Goal: Task Accomplishment & Management: Manage account settings

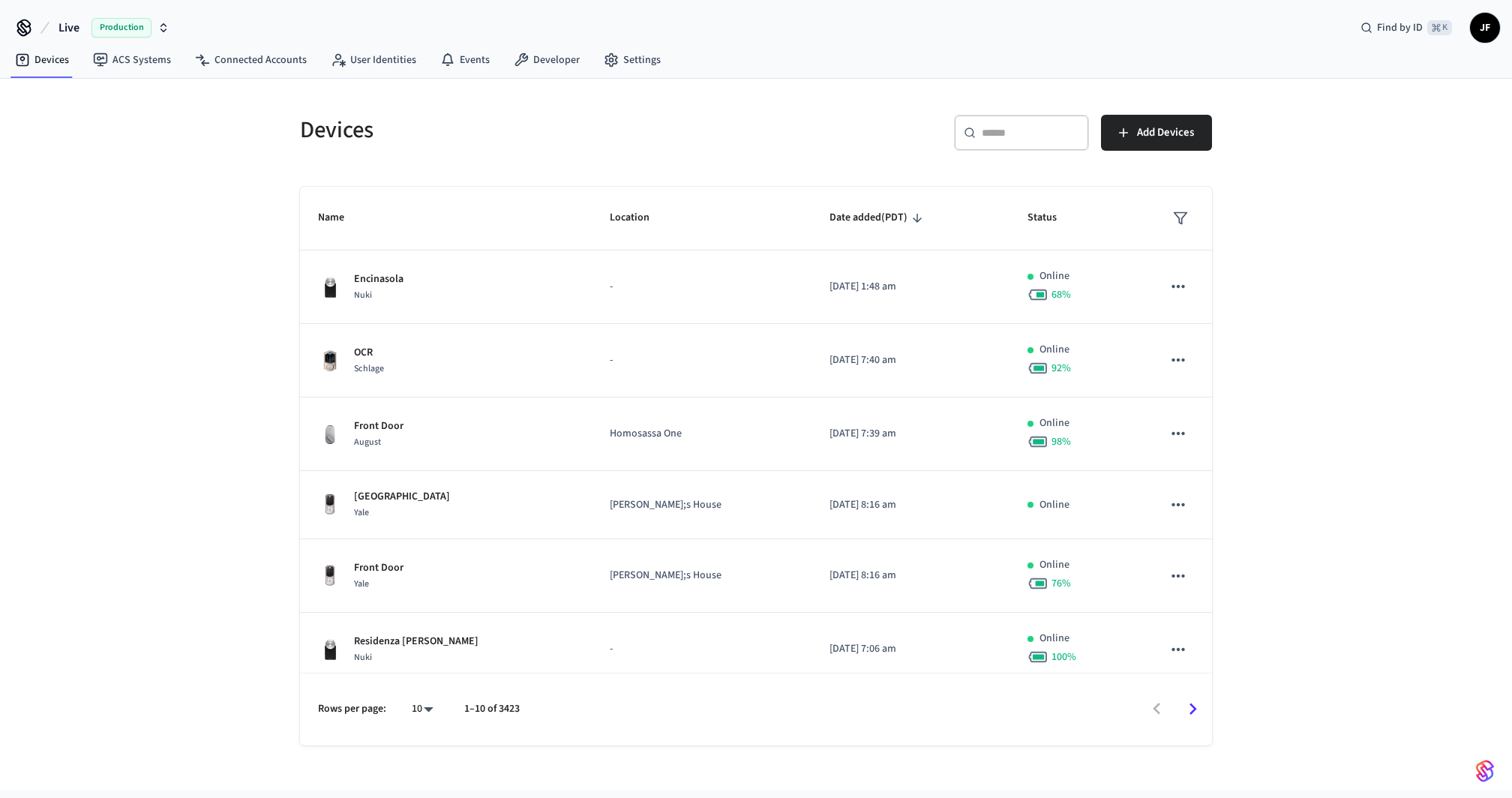
drag, startPoint x: 442, startPoint y: 118, endPoint x: 150, endPoint y: 112, distance: 292.1
click at [441, 118] on h5 "Devices" at bounding box center [523, 130] width 447 height 31
click at [54, 28] on icon at bounding box center [45, 28] width 18 height 18
click at [77, 31] on span "Live" at bounding box center [68, 28] width 21 height 18
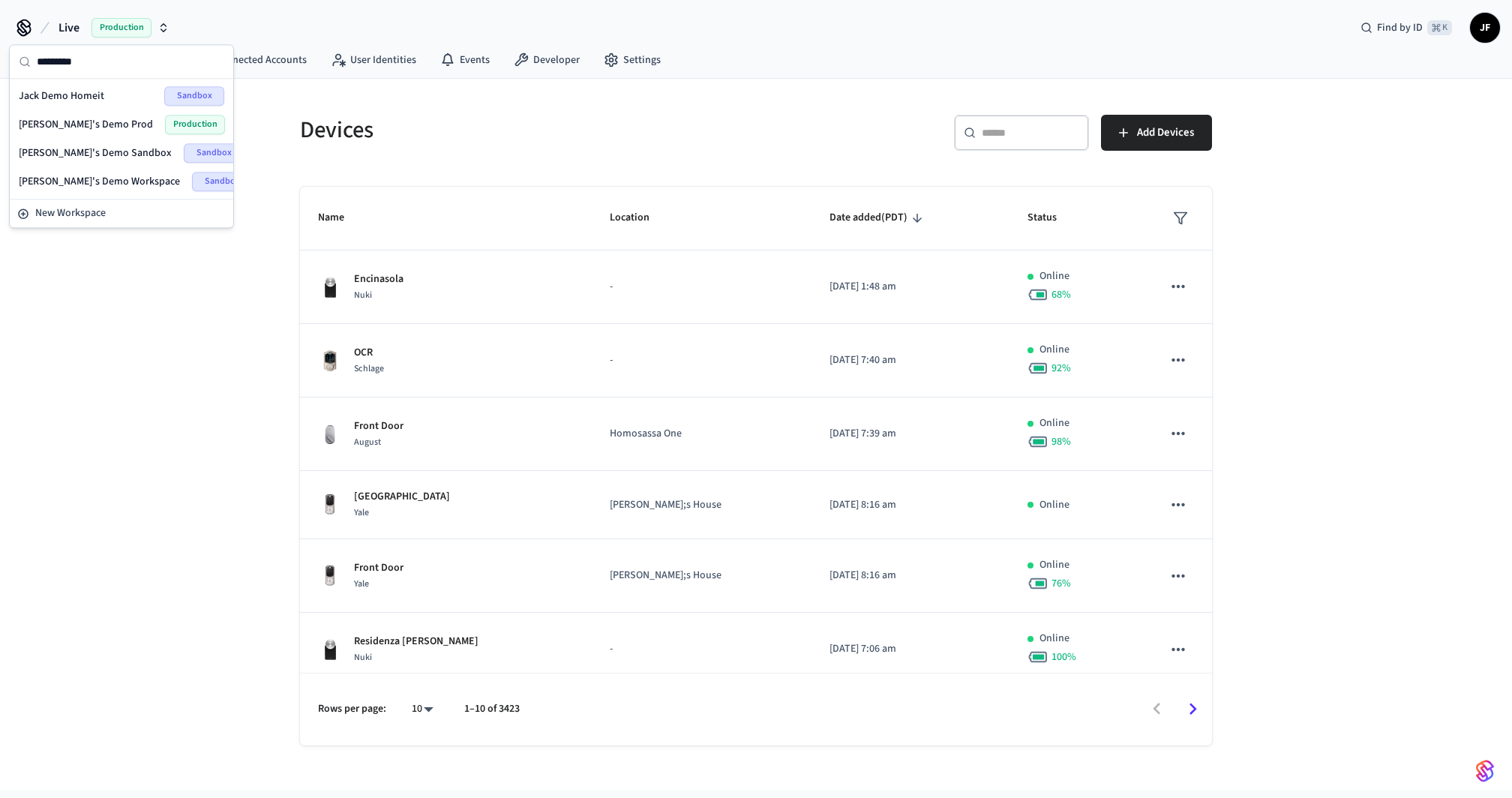
type input "*********"
click at [94, 143] on div "[PERSON_NAME]'s Demo Sandbox Sandbox" at bounding box center [122, 152] width 206 height 19
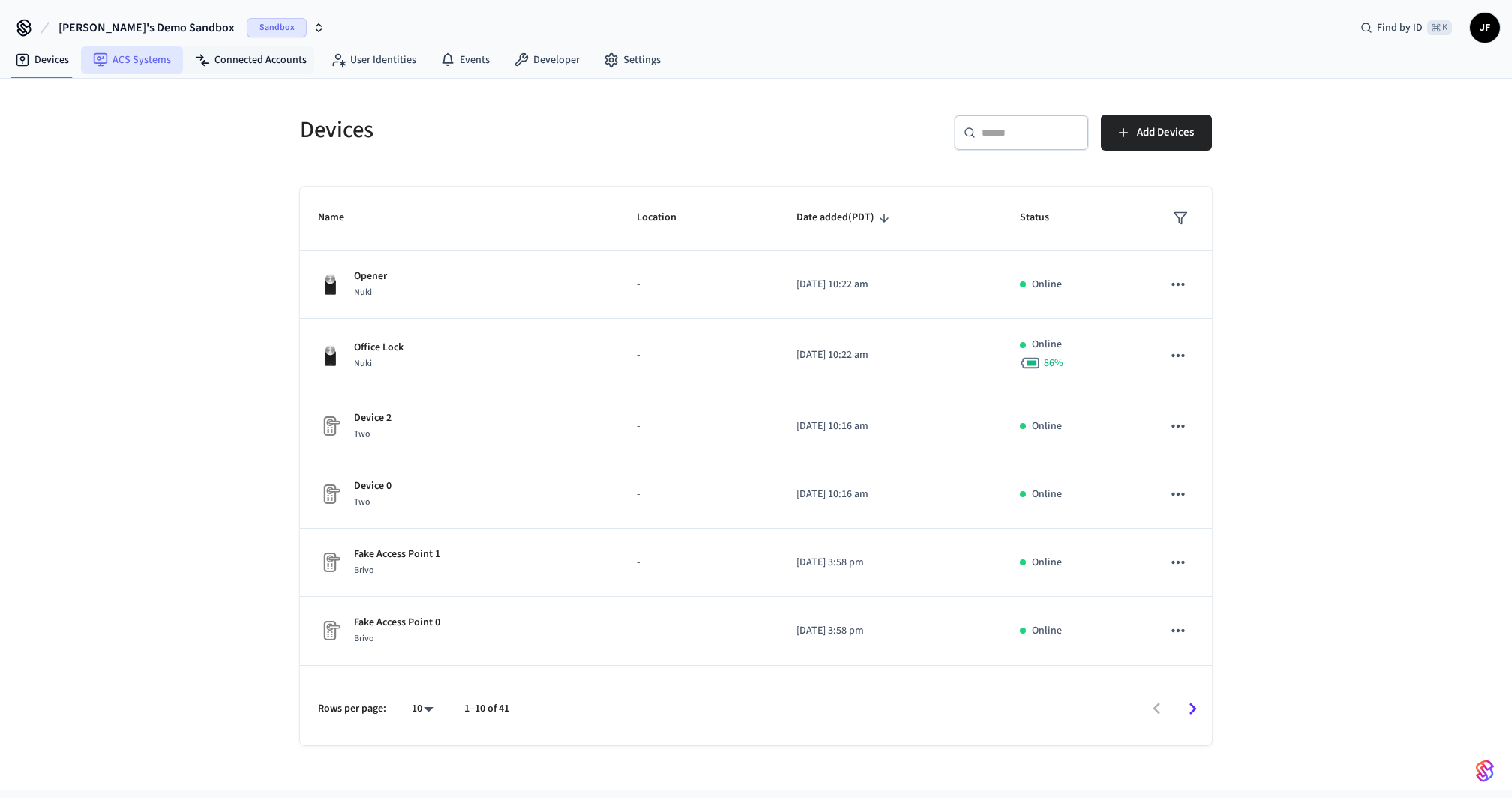
click at [115, 71] on link "ACS Systems" at bounding box center [132, 60] width 102 height 27
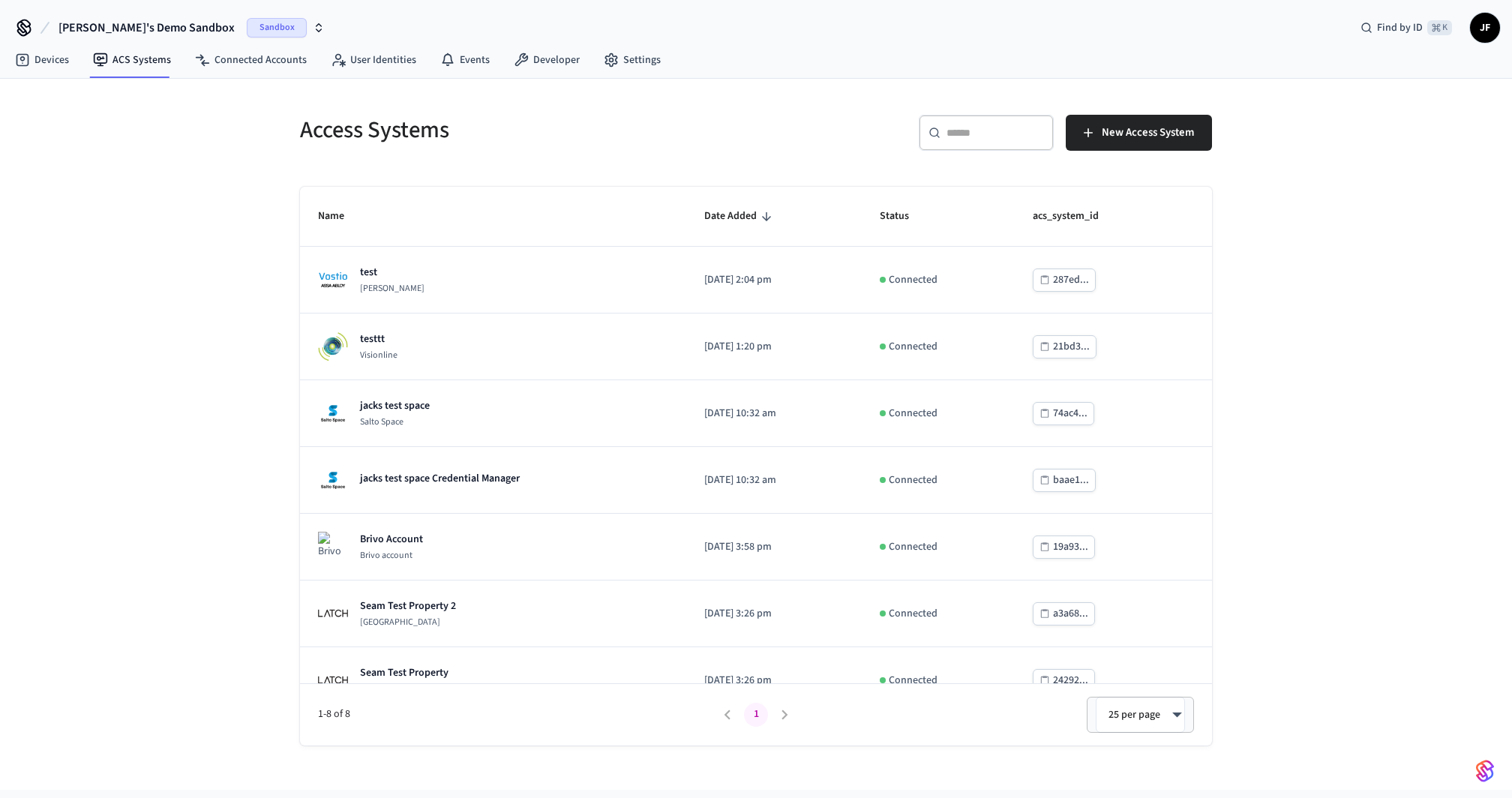
click at [671, 107] on div "Access Systems" at bounding box center [515, 130] width 465 height 66
click at [1111, 132] on span "New Access System" at bounding box center [1148, 132] width 93 height 19
click at [104, 16] on button "[PERSON_NAME]'s Demo Sandbox Sandbox" at bounding box center [192, 28] width 275 height 31
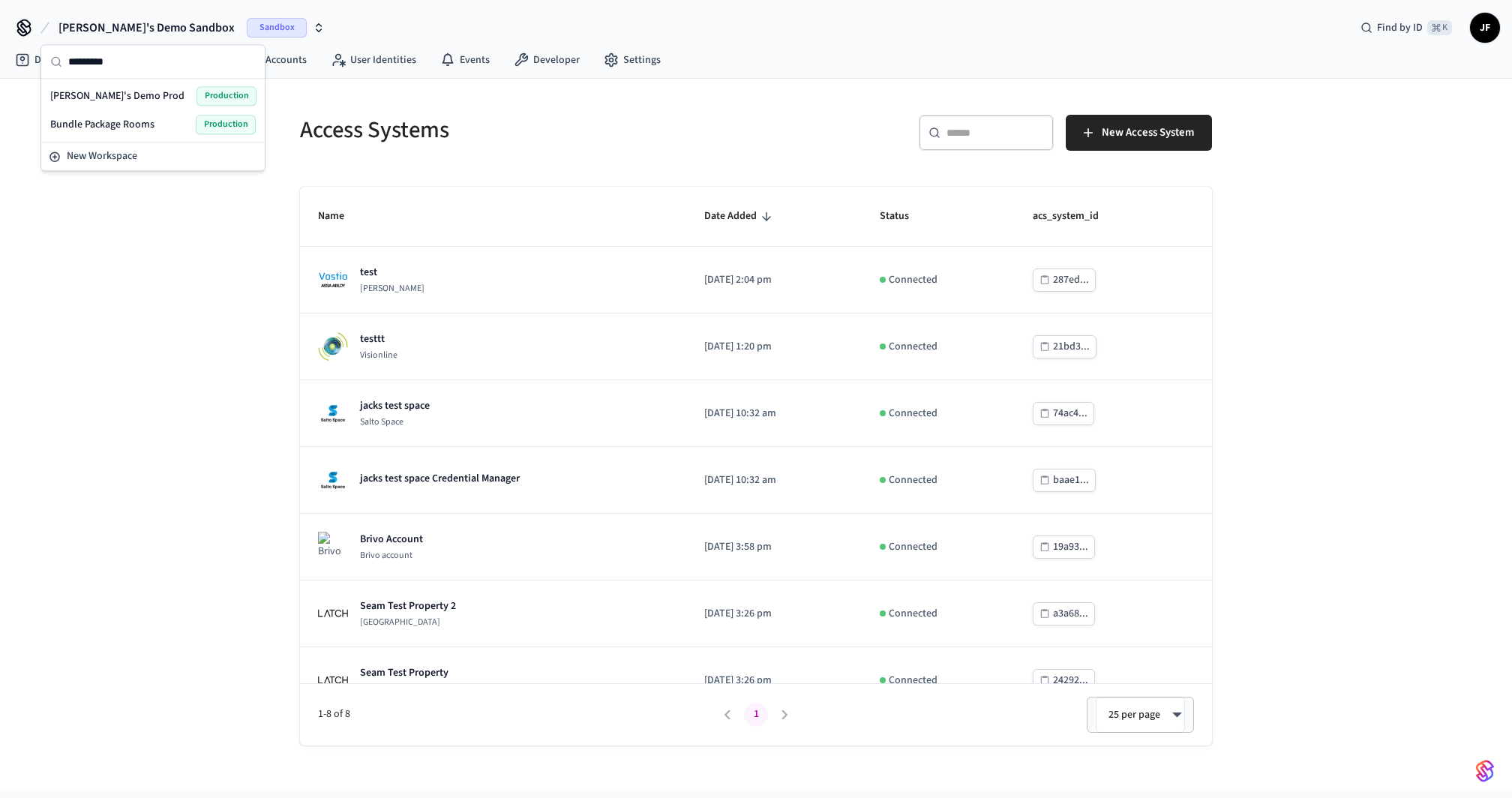
type input "*********"
click at [92, 84] on div "[PERSON_NAME]'s Demo Prod Production" at bounding box center [153, 96] width 217 height 28
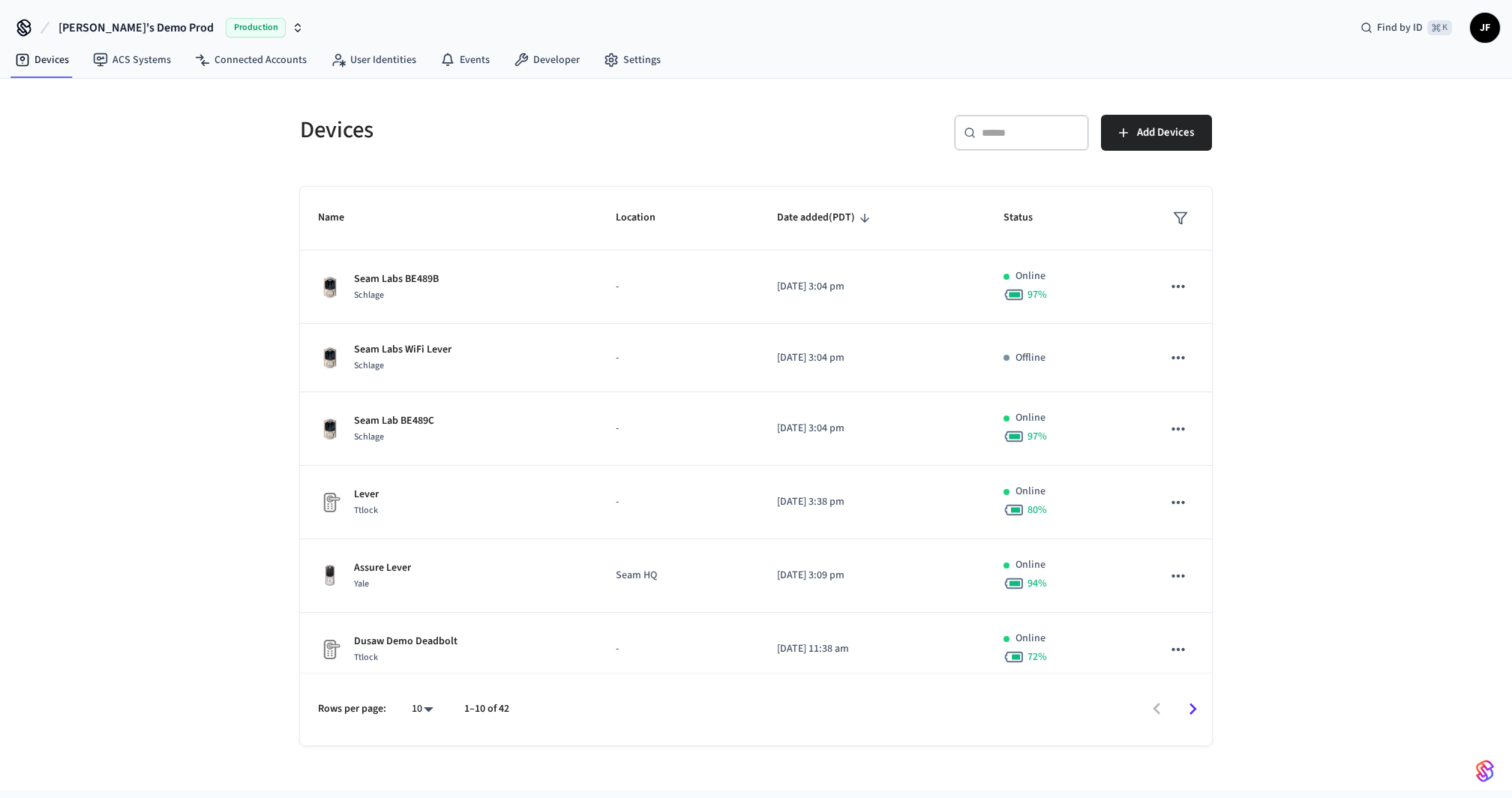
click at [162, 119] on div "Devices ​ ​ Add Devices Name Location Date added (PDT) Status Seam Labs BE489B …" at bounding box center [756, 435] width 1512 height 712
click at [201, 61] on icon at bounding box center [205, 63] width 8 height 6
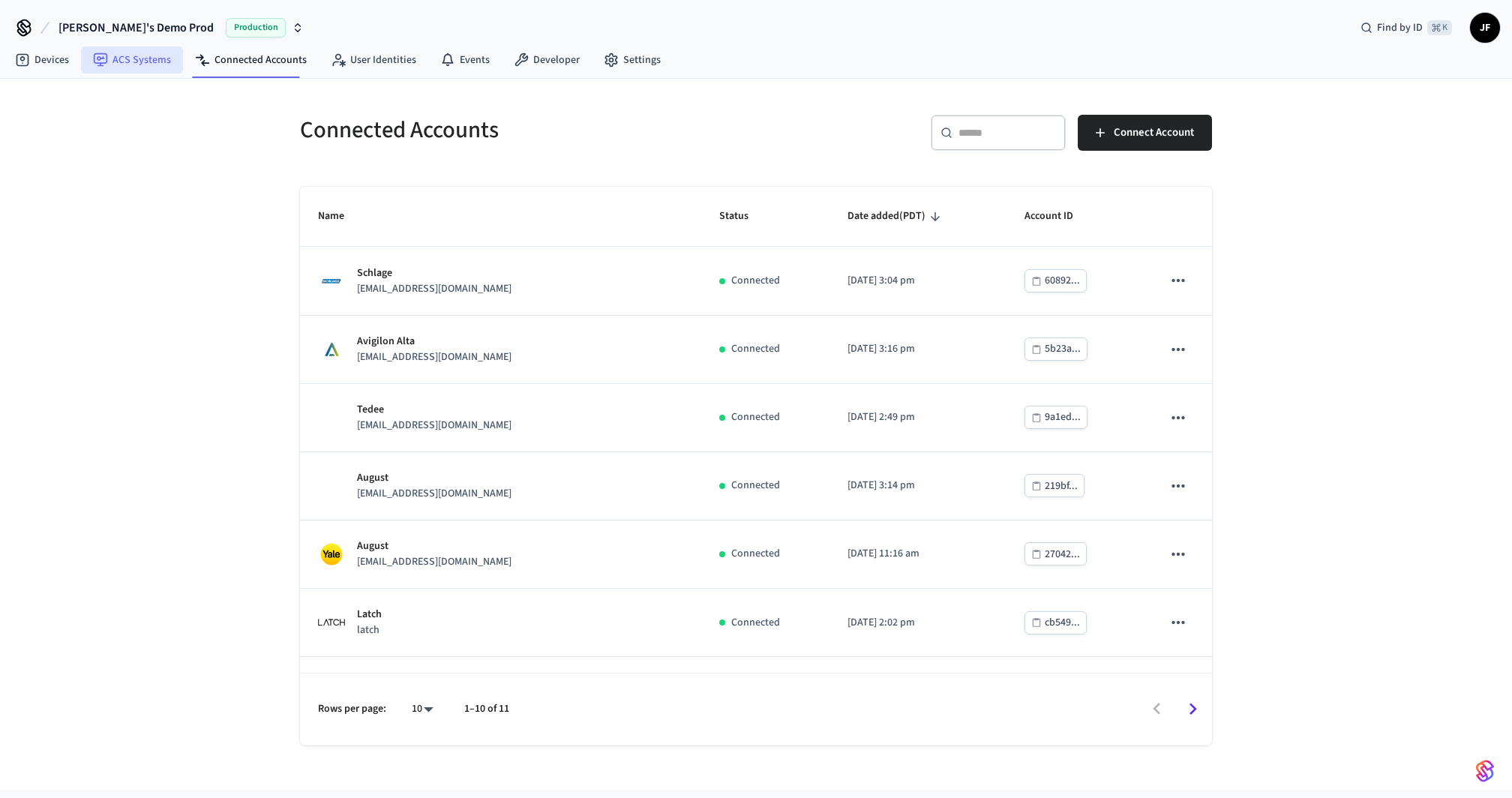
click at [142, 59] on link "ACS Systems" at bounding box center [132, 60] width 102 height 27
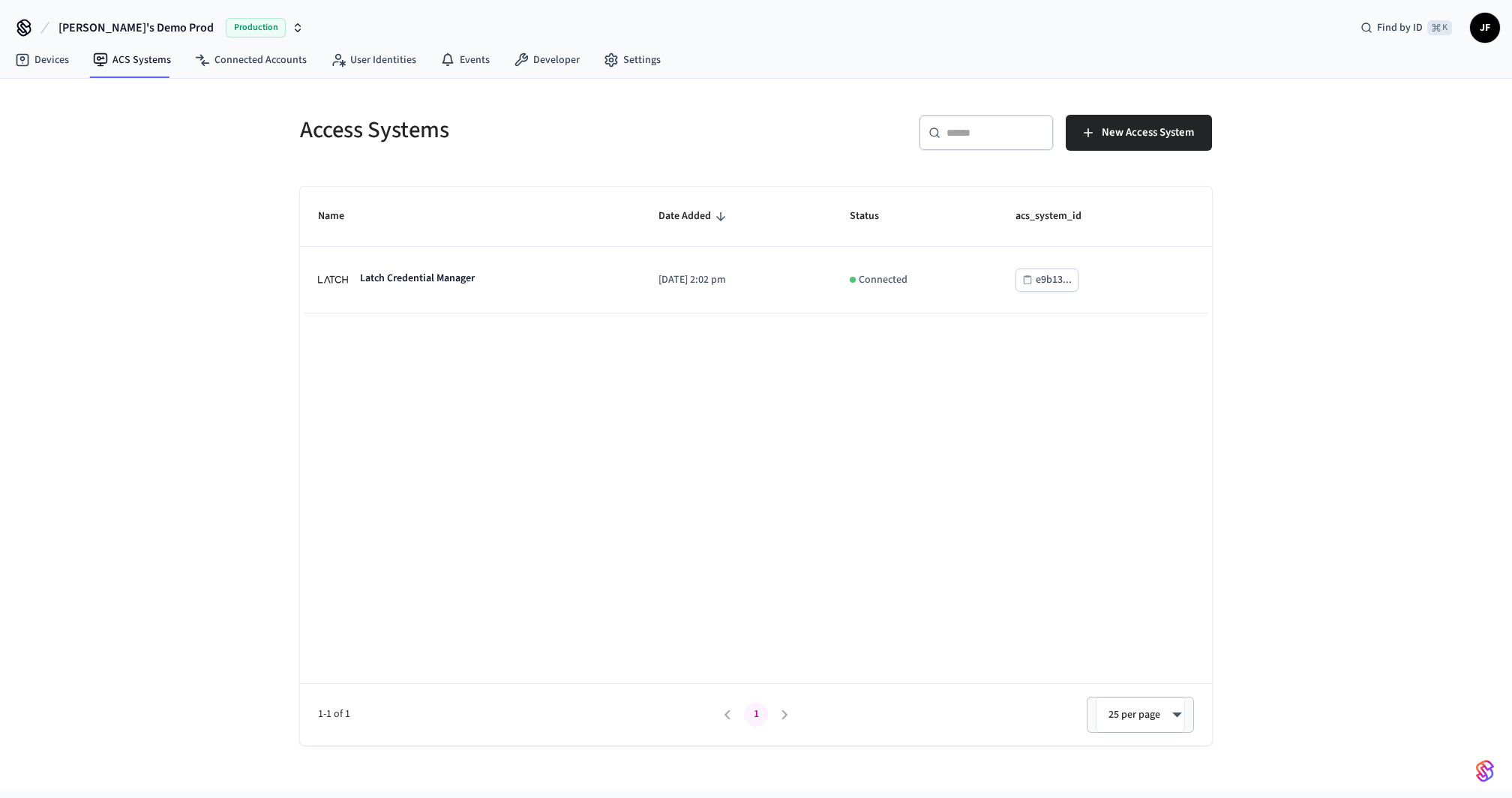
click at [645, 146] on div "Access Systems" at bounding box center [515, 130] width 465 height 66
click at [28, 69] on link "Devices" at bounding box center [42, 60] width 78 height 27
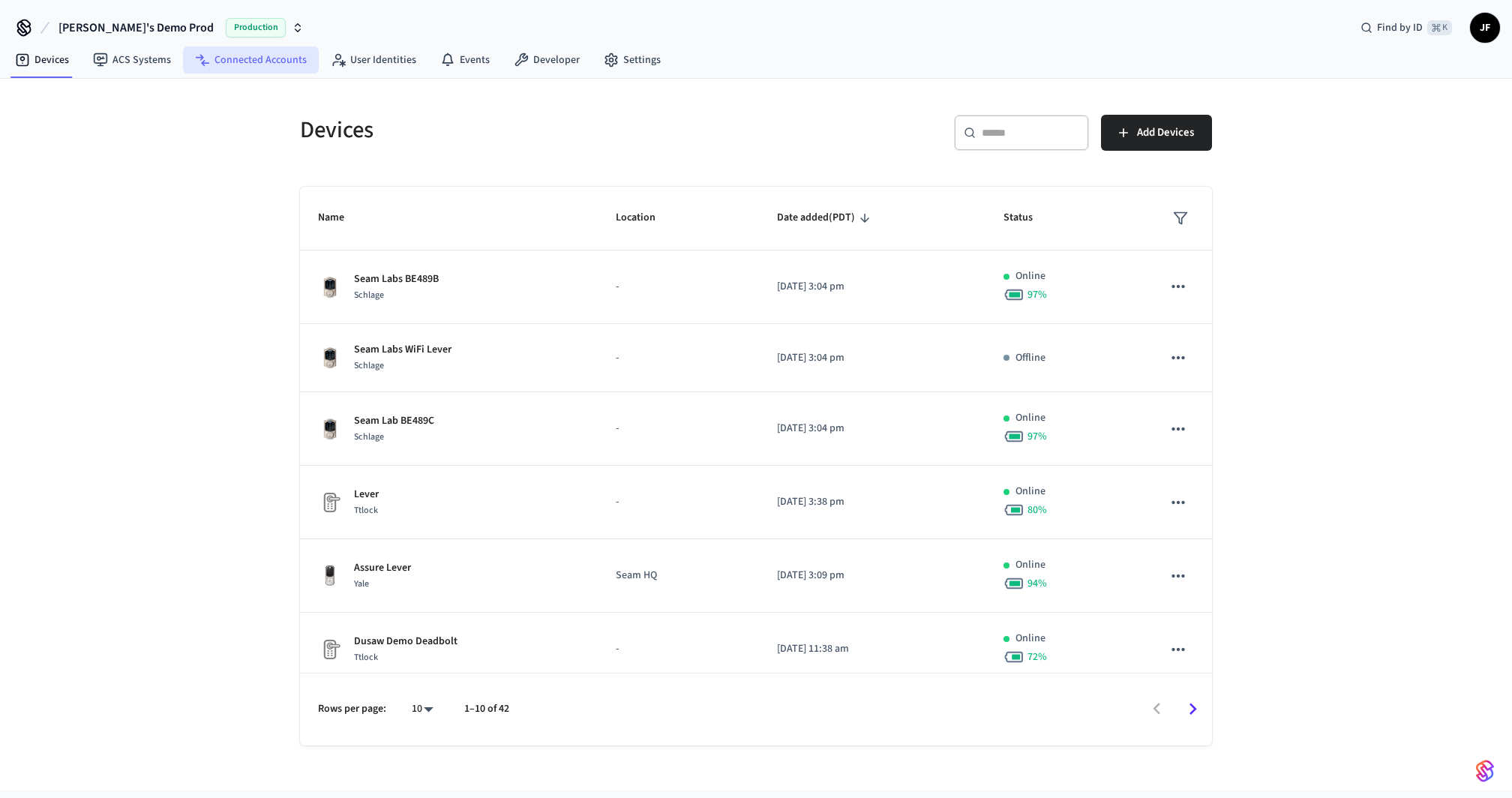
click at [233, 55] on link "Connected Accounts" at bounding box center [250, 60] width 135 height 27
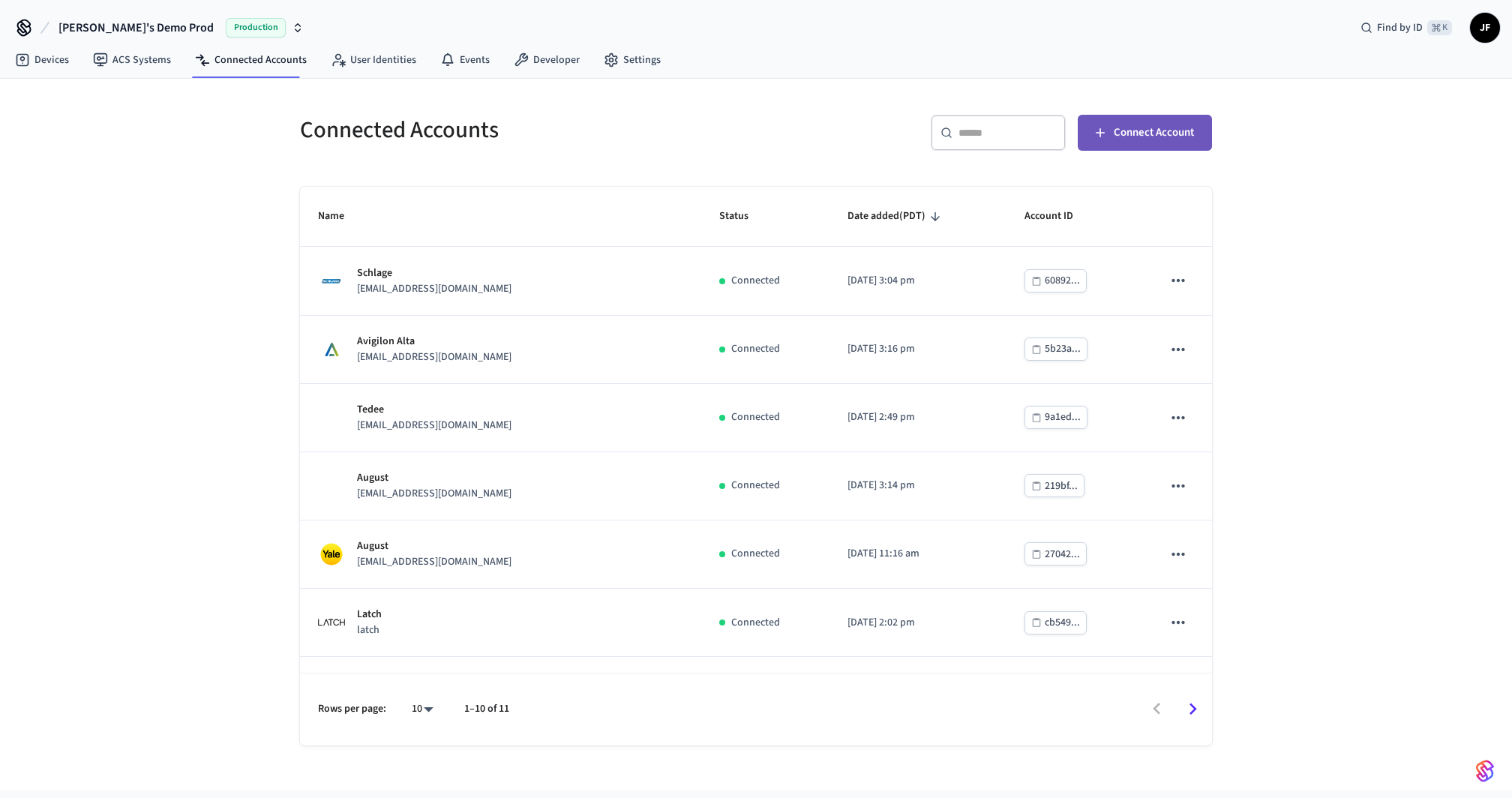
click at [1142, 139] on span "Connect Account" at bounding box center [1153, 132] width 80 height 19
click at [543, 135] on h5 "Connected Accounts" at bounding box center [523, 130] width 447 height 31
drag, startPoint x: 564, startPoint y: 121, endPoint x: 556, endPoint y: 124, distance: 8.5
click at [563, 122] on h5 "Connected Accounts" at bounding box center [523, 130] width 447 height 31
drag, startPoint x: 553, startPoint y: 130, endPoint x: 269, endPoint y: 131, distance: 284.0
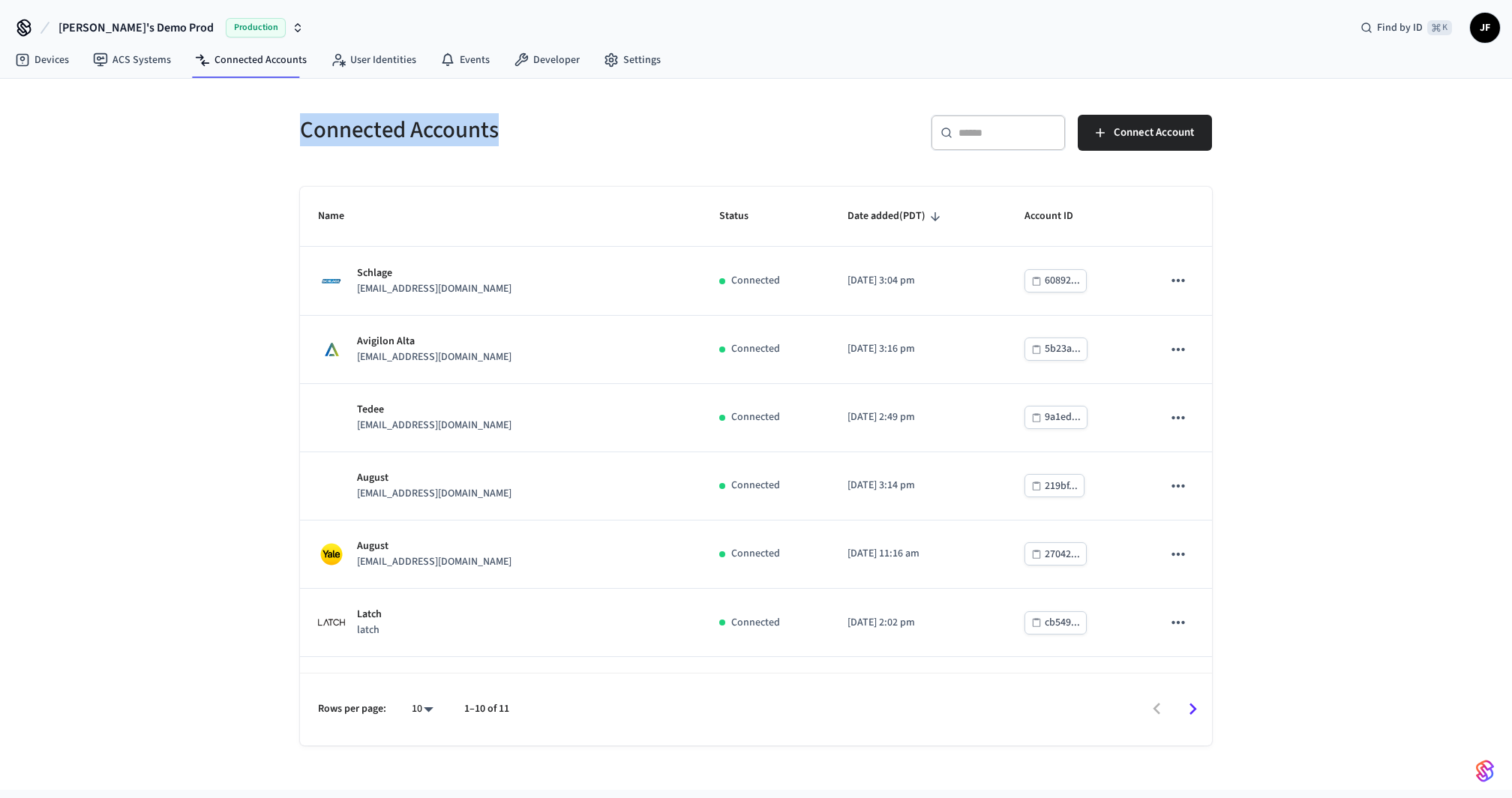
click at [269, 131] on div "Connected Accounts ​ ​ Connect Account Name Status Date added (PDT) Account ID …" at bounding box center [756, 435] width 1512 height 712
drag, startPoint x: 268, startPoint y: 129, endPoint x: 249, endPoint y: 152, distance: 29.8
click at [249, 152] on div "Connected Accounts ​ ​ Connect Account Name Status Date added (PDT) Account ID …" at bounding box center [756, 435] width 1512 height 712
click at [247, 155] on div "Connected Accounts ​ ​ Connect Account Name Status Date added (PDT) Account ID …" at bounding box center [756, 435] width 1512 height 712
click at [70, 30] on span "[PERSON_NAME]'s Demo Prod" at bounding box center [135, 28] width 155 height 18
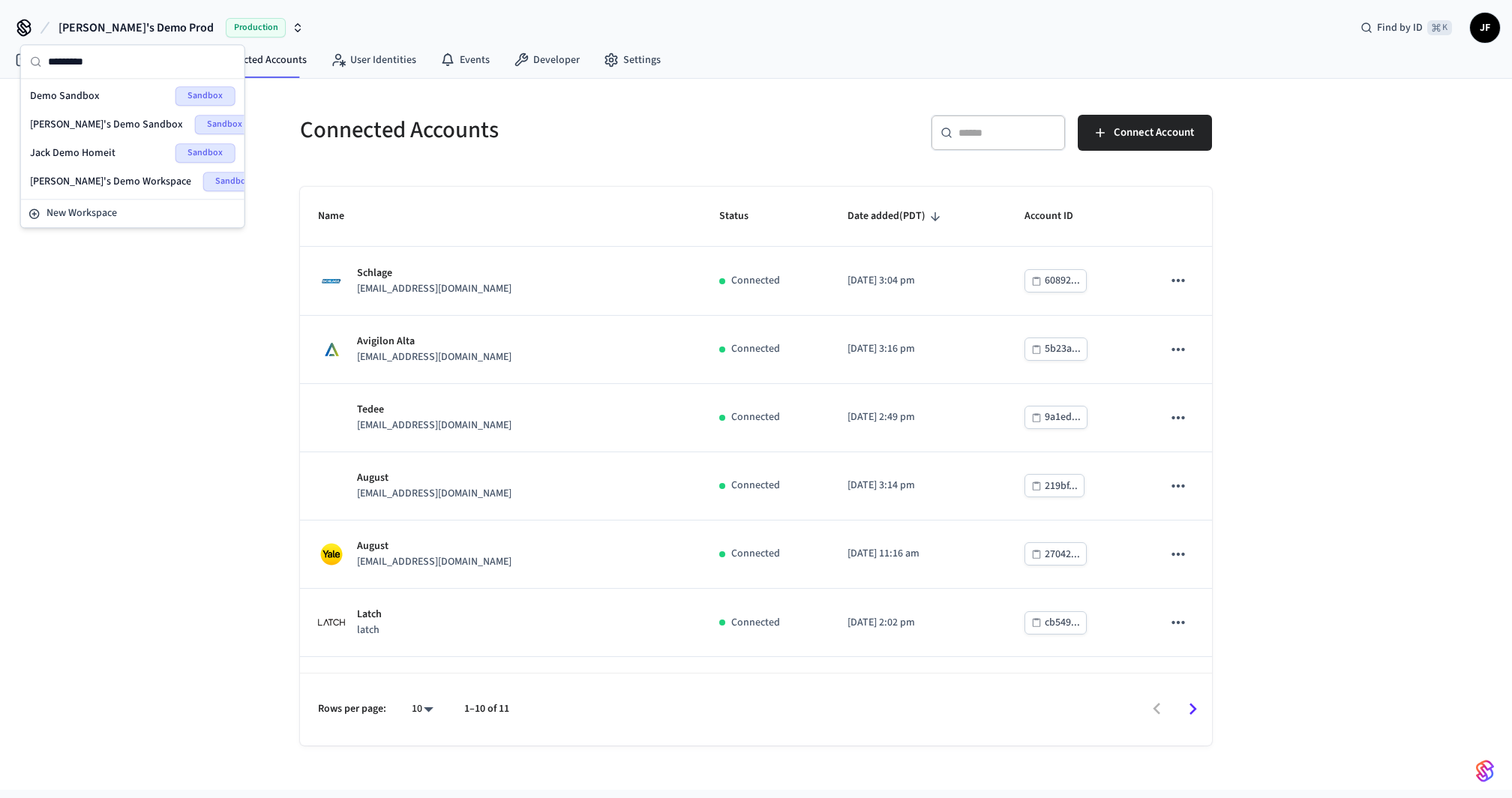
type input "*********"
click at [68, 95] on span "Demo Sandbox" at bounding box center [64, 96] width 70 height 15
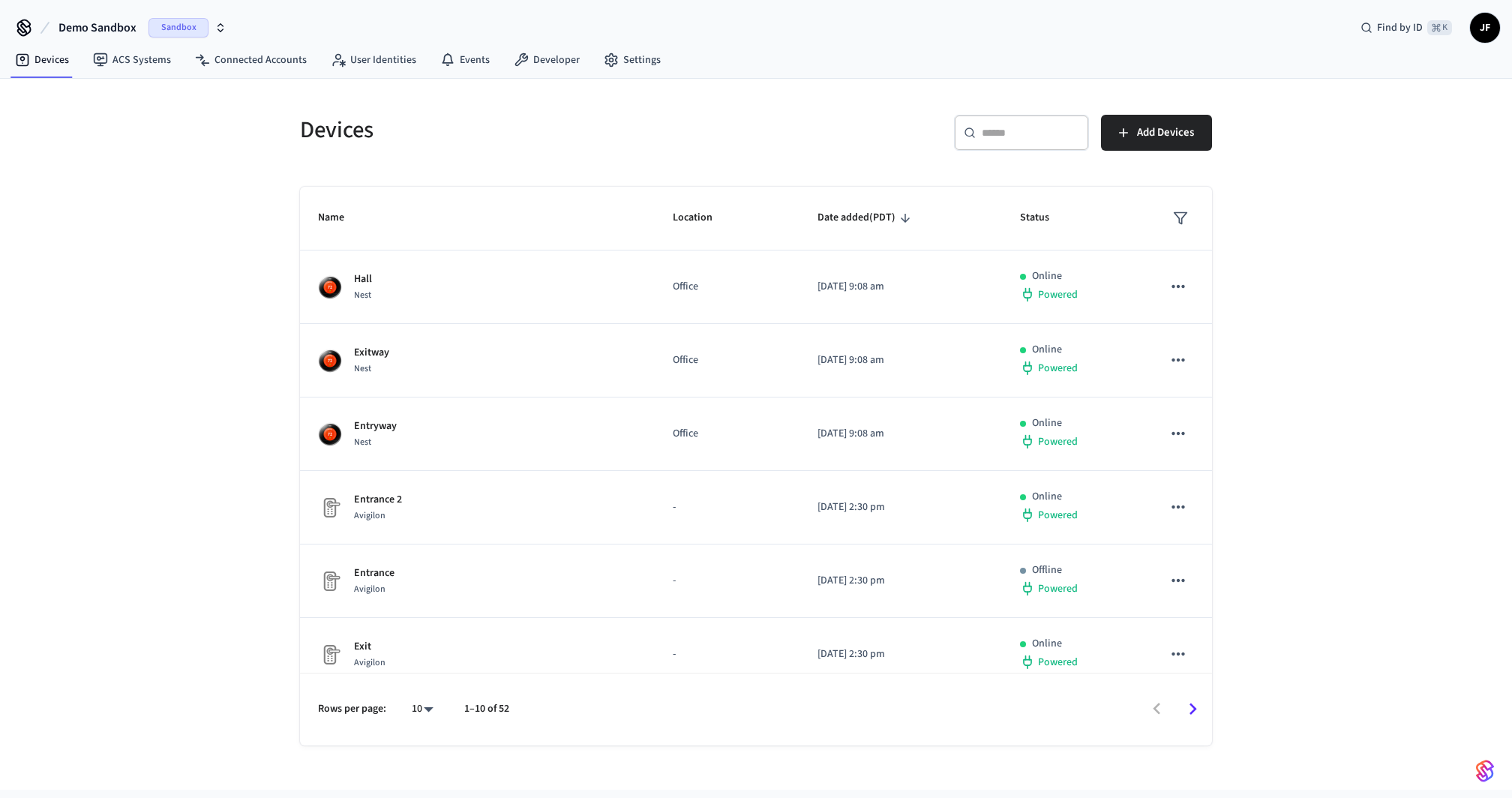
click at [119, 122] on div "Devices ​ ​ Add Devices Name Location Date added (PDT) Status Hall Nest Office …" at bounding box center [756, 435] width 1512 height 712
click at [1213, 129] on div "Devices ​ ​ Add Devices Name Location Date added (PDT) Status Hall Nest Office …" at bounding box center [756, 422] width 936 height 649
click at [1175, 126] on span "Add Devices" at bounding box center [1166, 132] width 57 height 19
click at [736, 124] on h5 "Devices" at bounding box center [523, 130] width 447 height 31
click at [1159, 120] on button "Add Devices" at bounding box center [1156, 132] width 111 height 36
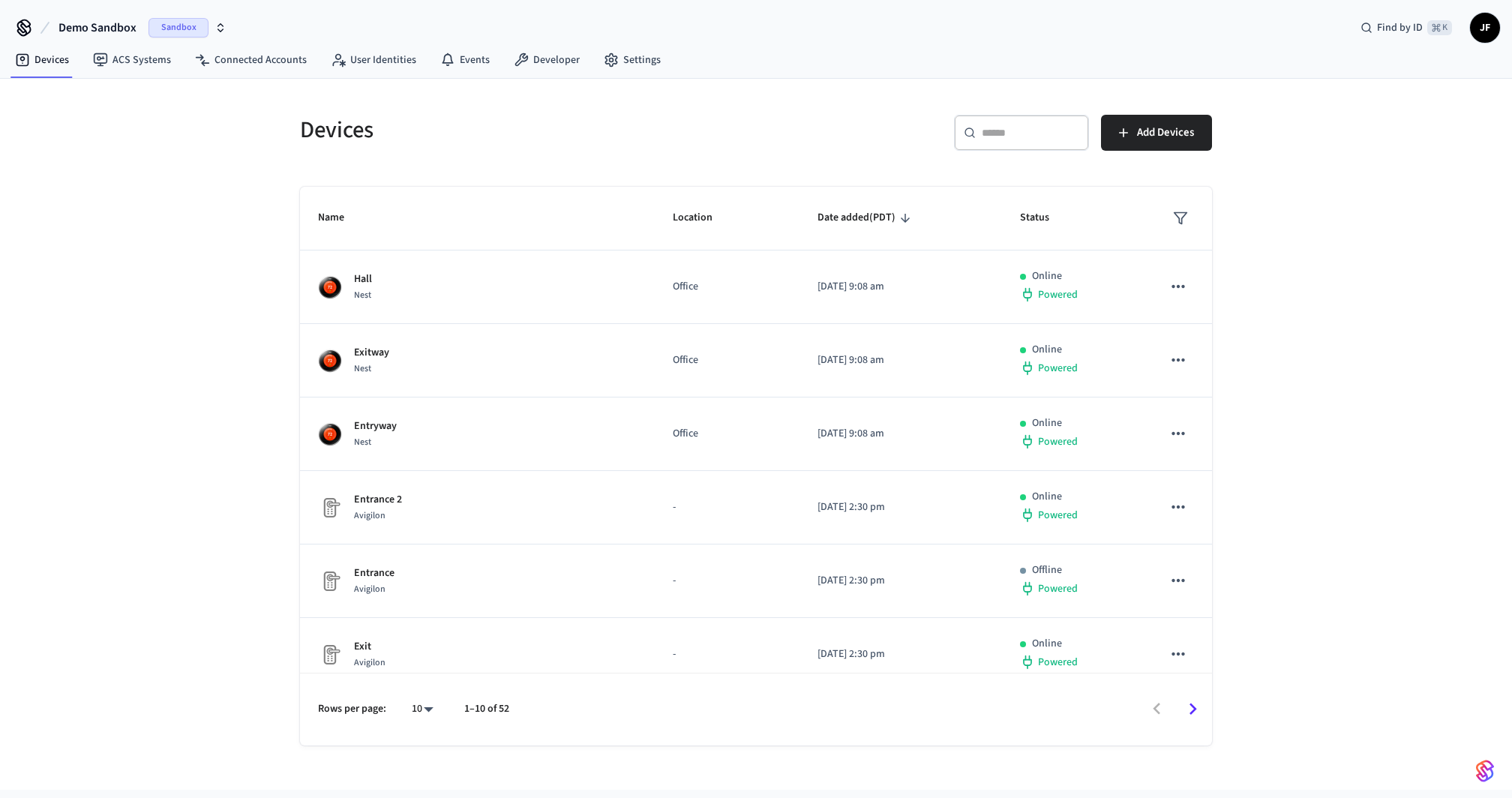
click at [553, 137] on h5 "Devices" at bounding box center [523, 130] width 447 height 31
click at [536, 59] on link "Developer" at bounding box center [547, 60] width 90 height 27
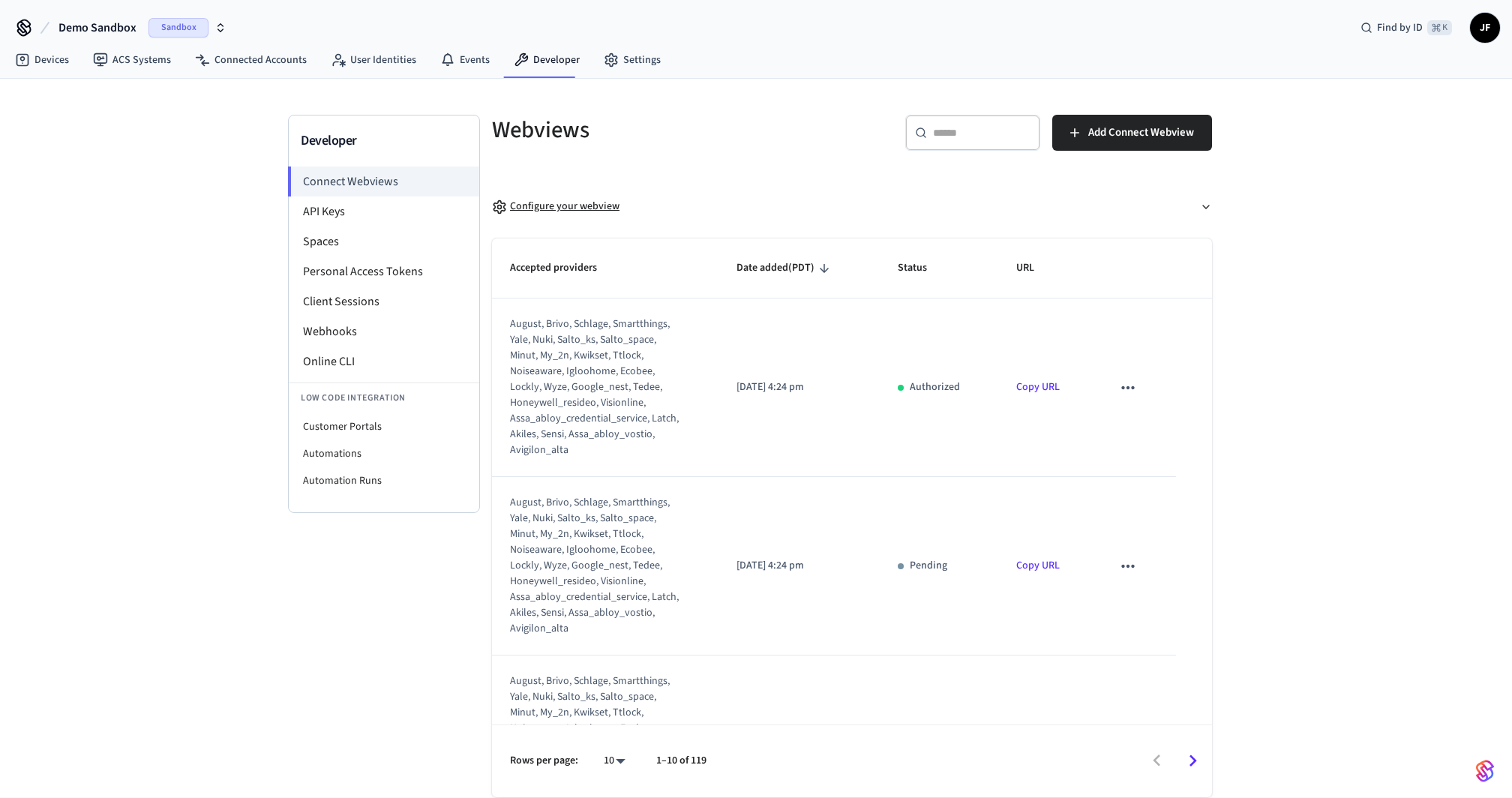
click at [545, 191] on button "Configure your webview" at bounding box center [851, 207] width 720 height 40
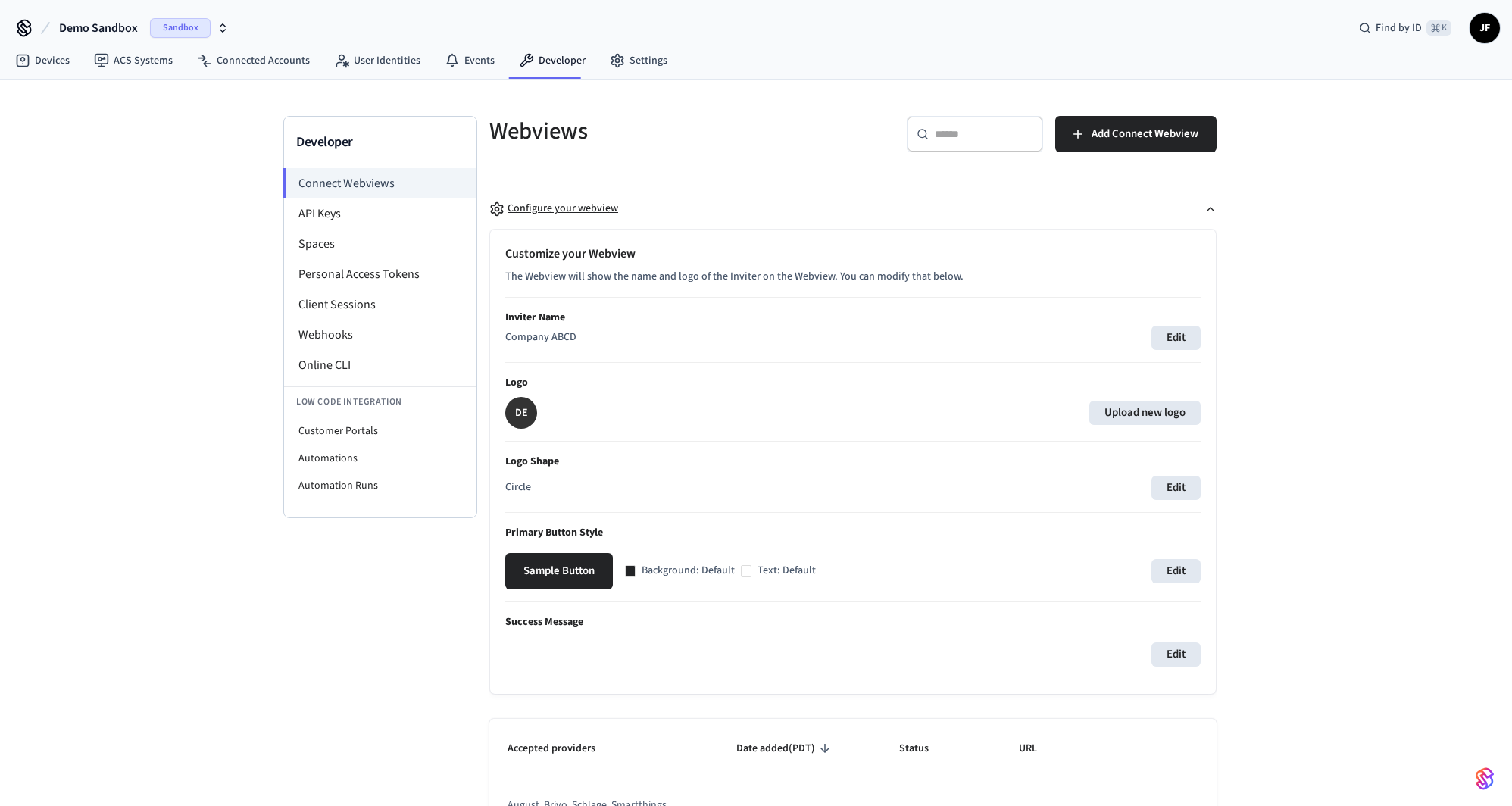
click at [601, 206] on div "Configure your webview" at bounding box center [554, 209] width 129 height 16
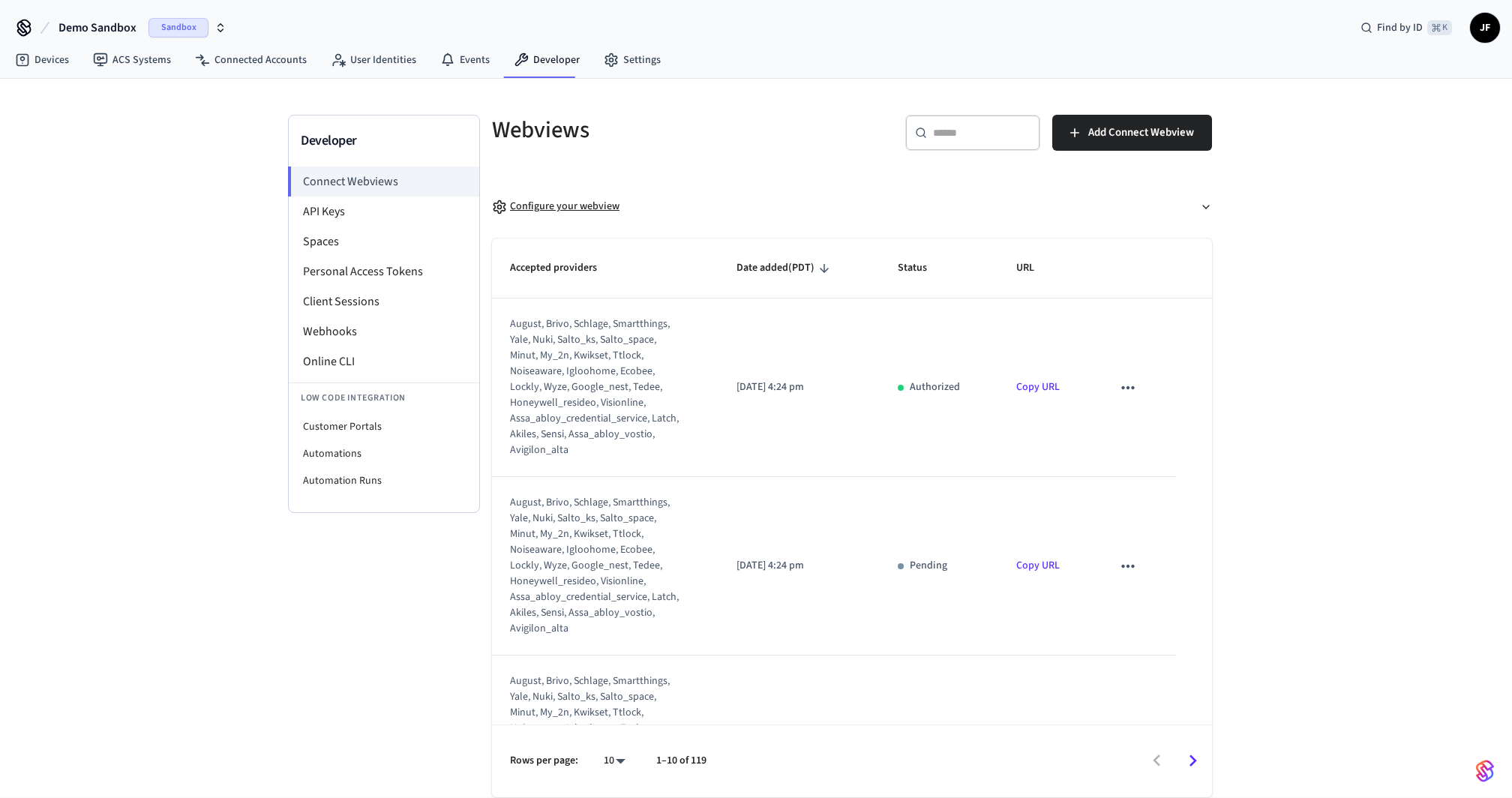
click at [598, 210] on div "Configure your webview" at bounding box center [555, 207] width 128 height 16
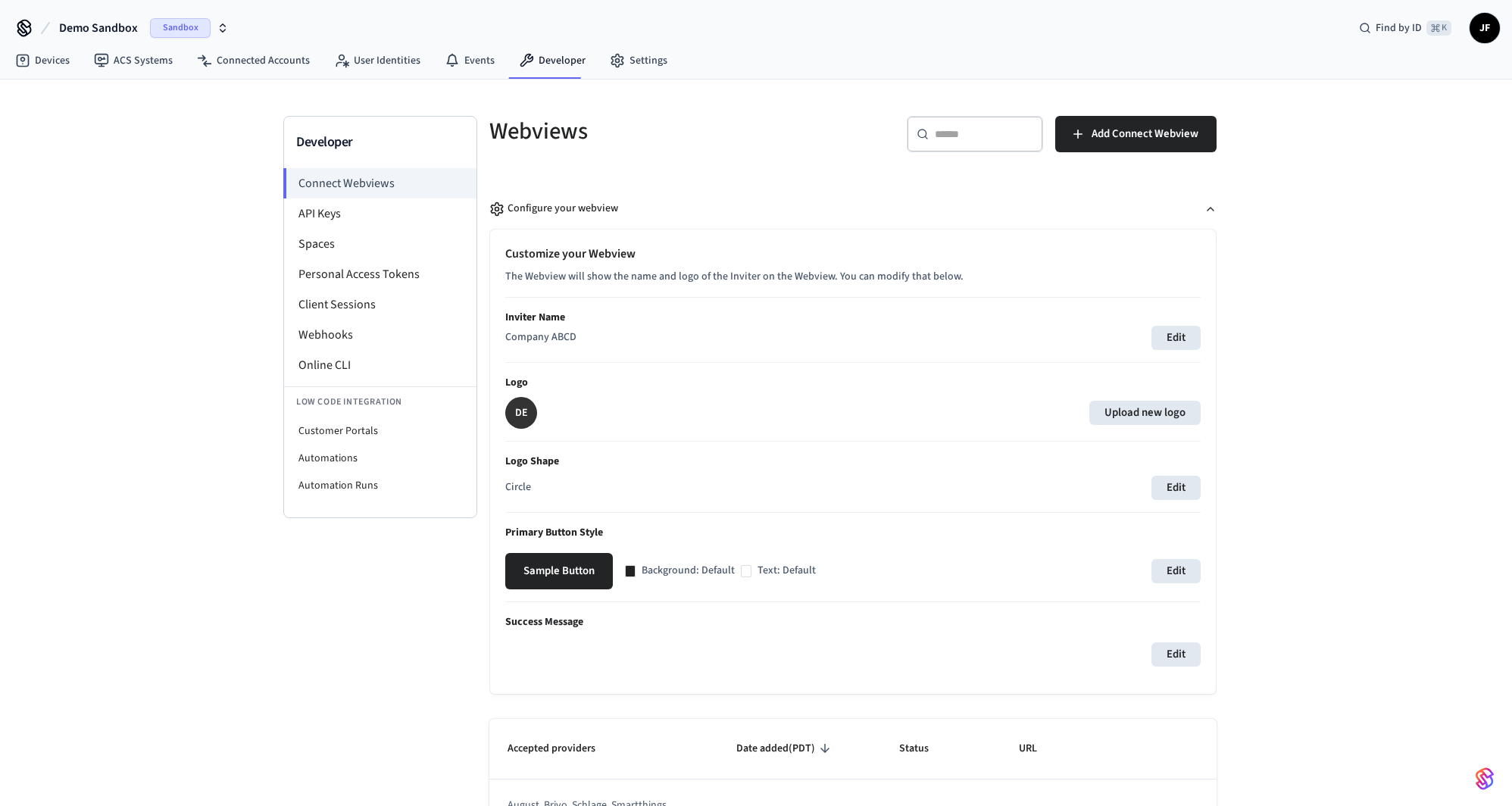
click at [608, 138] on h5 "Webviews" at bounding box center [667, 131] width 355 height 31
click at [1183, 335] on button "Edit" at bounding box center [1177, 338] width 49 height 24
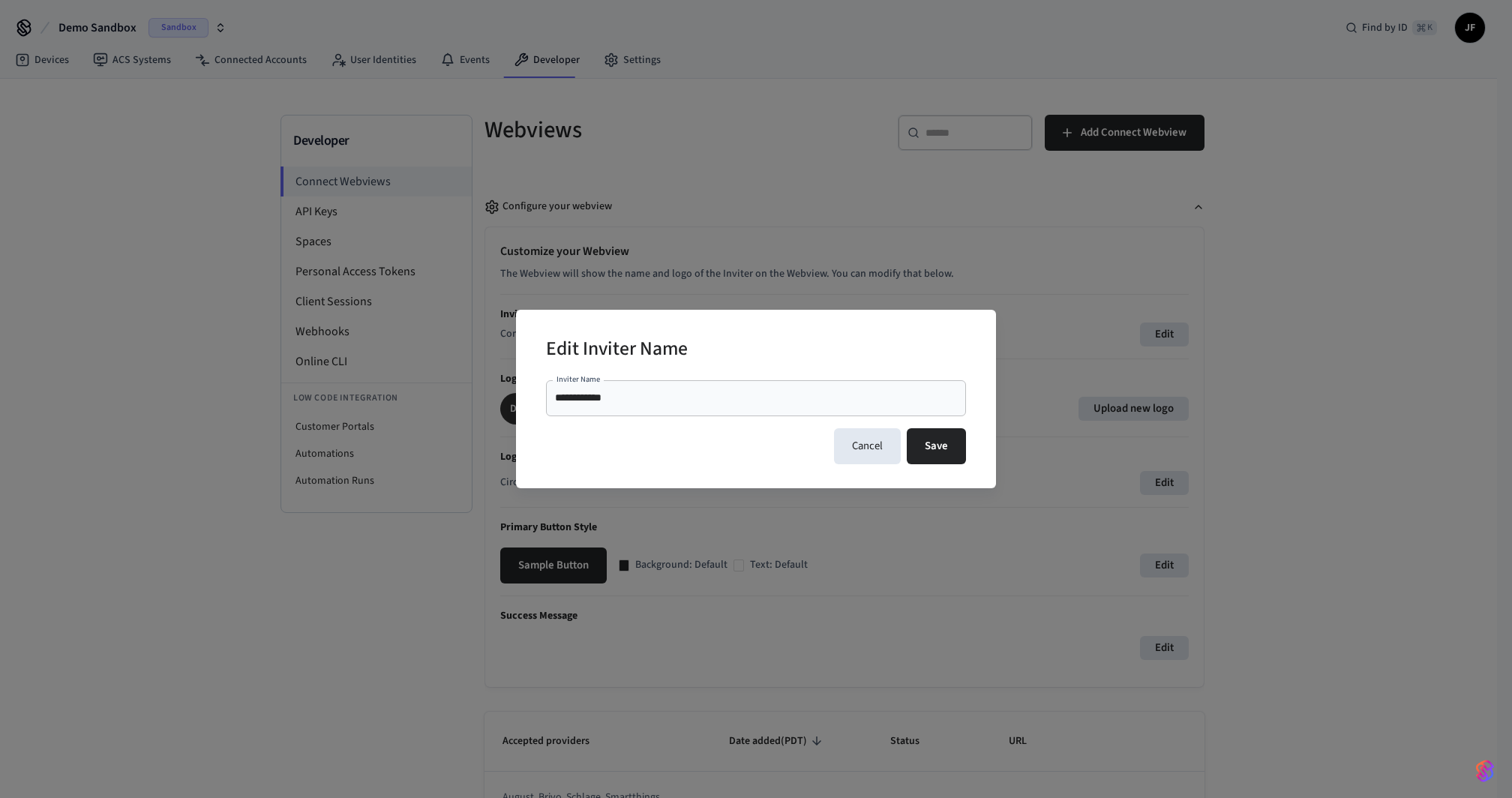
click at [821, 409] on div "**********" at bounding box center [756, 398] width 420 height 36
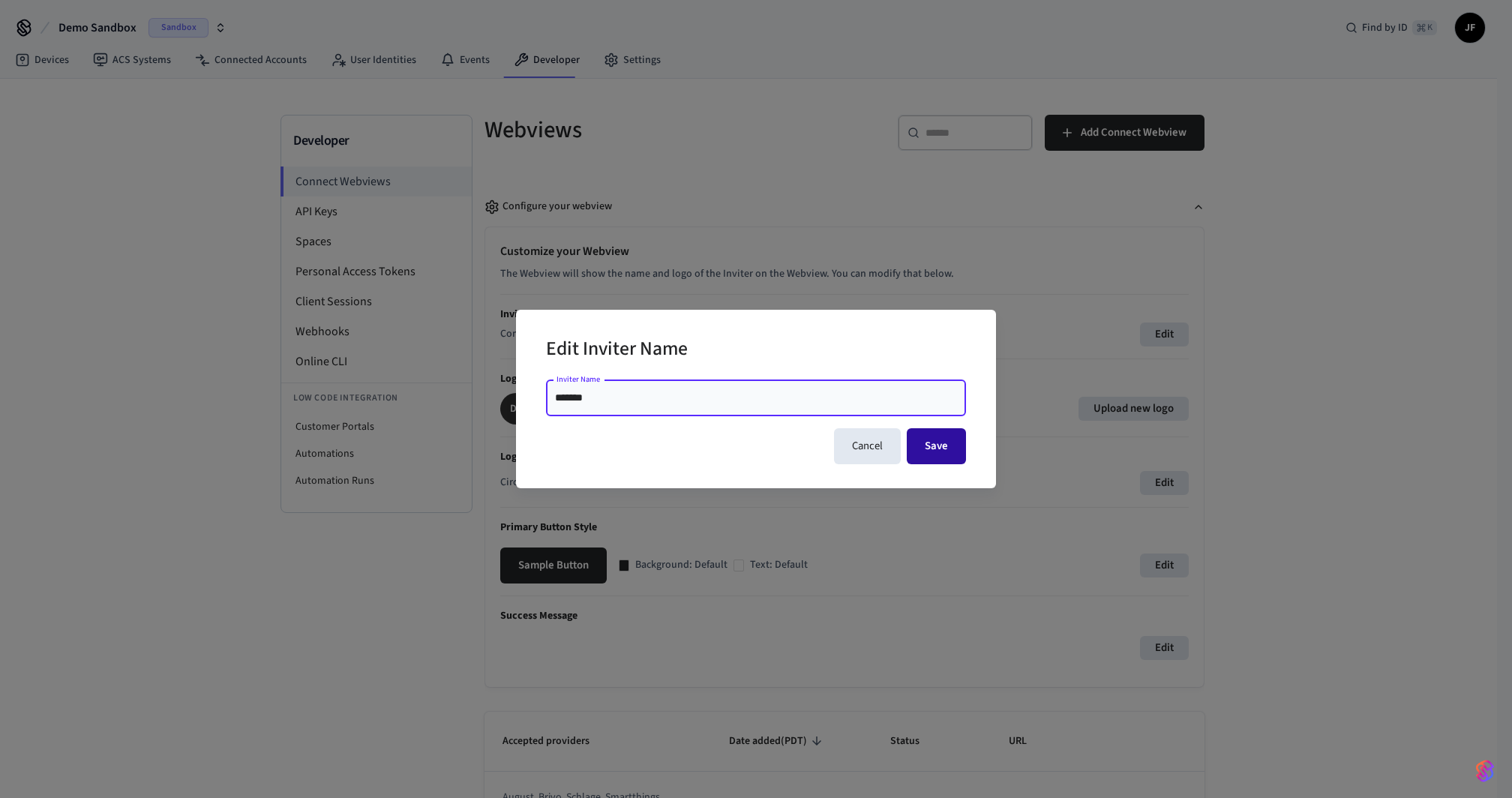
type input "*******"
click at [952, 454] on button "Save" at bounding box center [936, 446] width 59 height 36
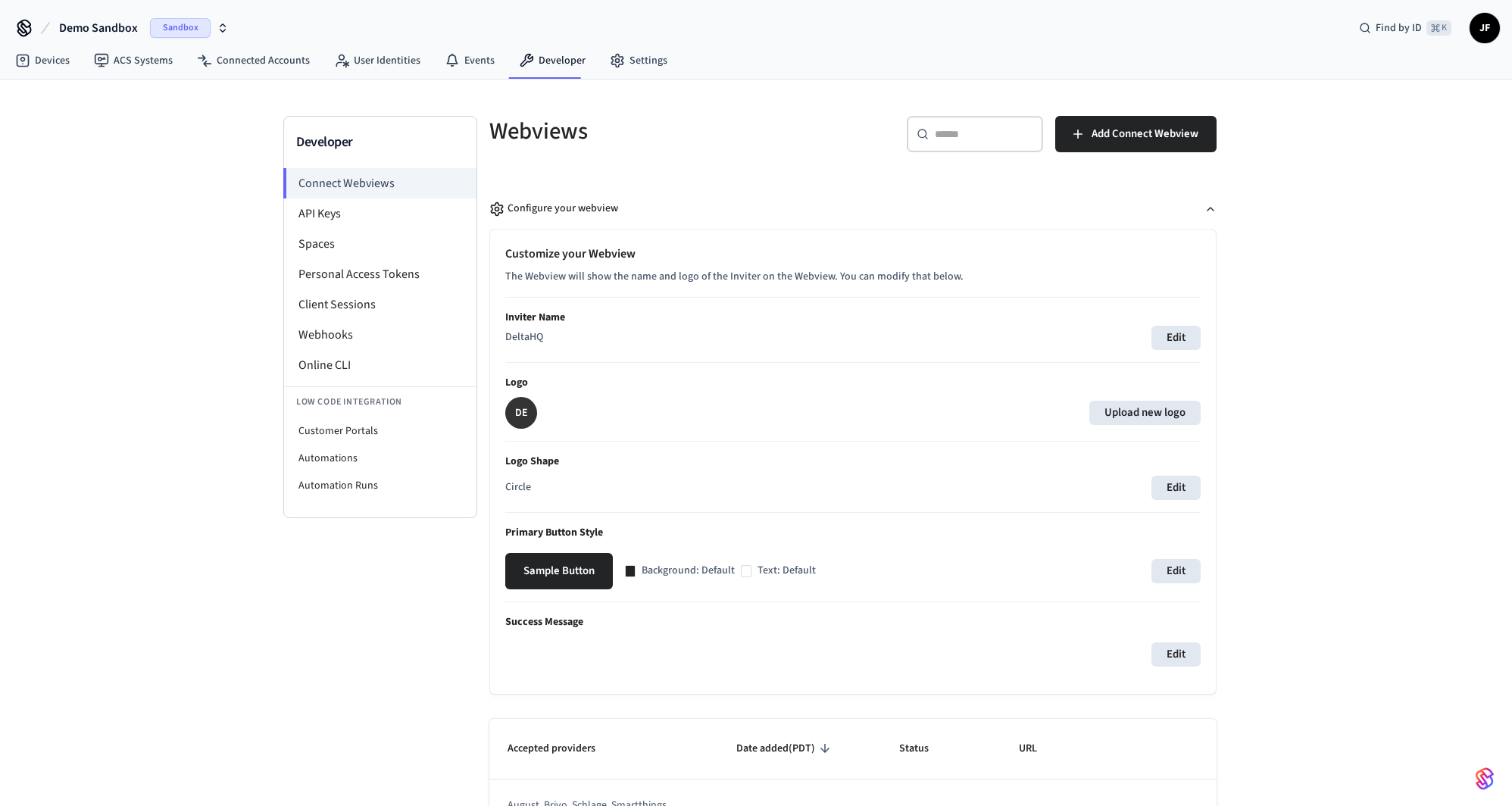
click at [675, 140] on h5 "Webviews" at bounding box center [667, 131] width 355 height 31
click at [65, 66] on link "Devices" at bounding box center [42, 60] width 79 height 27
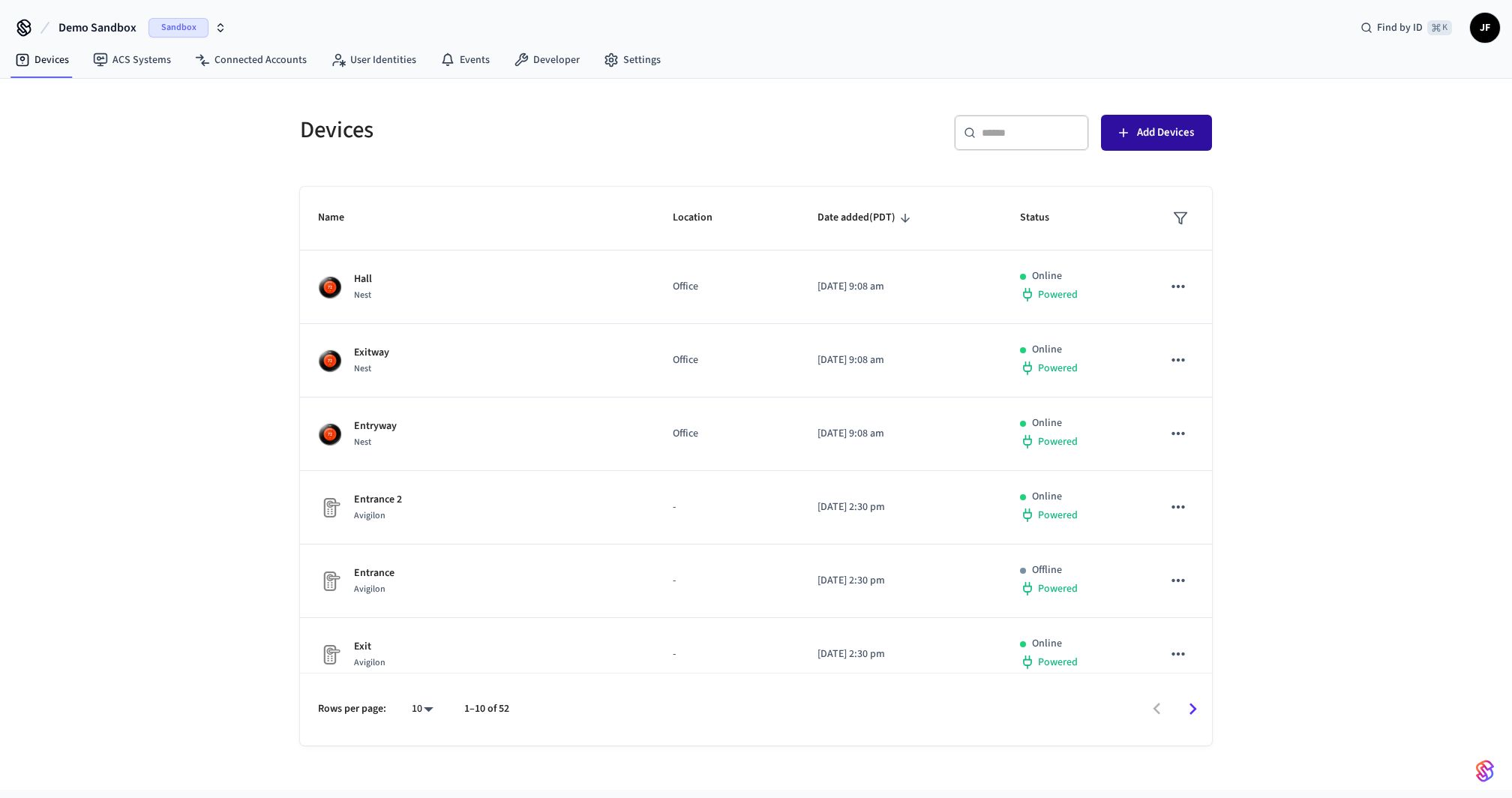
click at [1153, 135] on span "Add Devices" at bounding box center [1166, 132] width 57 height 19
